Goal: Information Seeking & Learning: Compare options

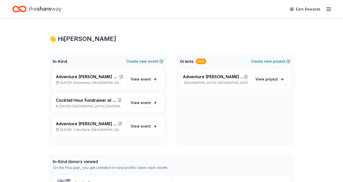
click at [326, 9] on icon "button" at bounding box center [329, 9] width 6 height 6
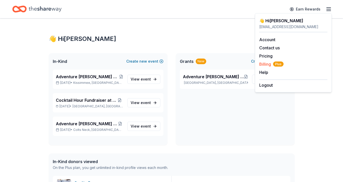
click at [265, 61] on span "Billing Plus" at bounding box center [271, 64] width 24 height 6
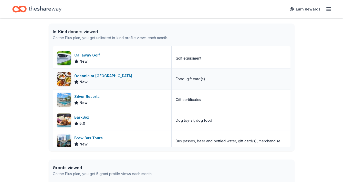
scroll to position [99, 0]
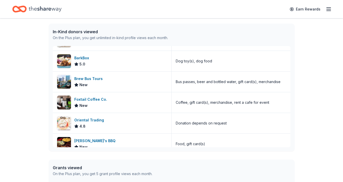
click at [330, 8] on icon "button" at bounding box center [329, 9] width 6 height 6
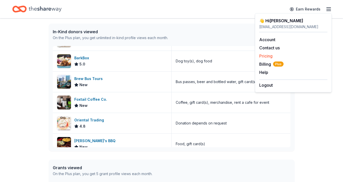
click at [271, 55] on link "Pricing" at bounding box center [265, 56] width 13 height 5
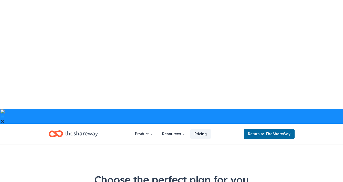
scroll to position [11, 0]
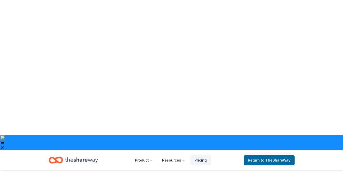
scroll to position [59, 0]
